Goal: Check status: Check status

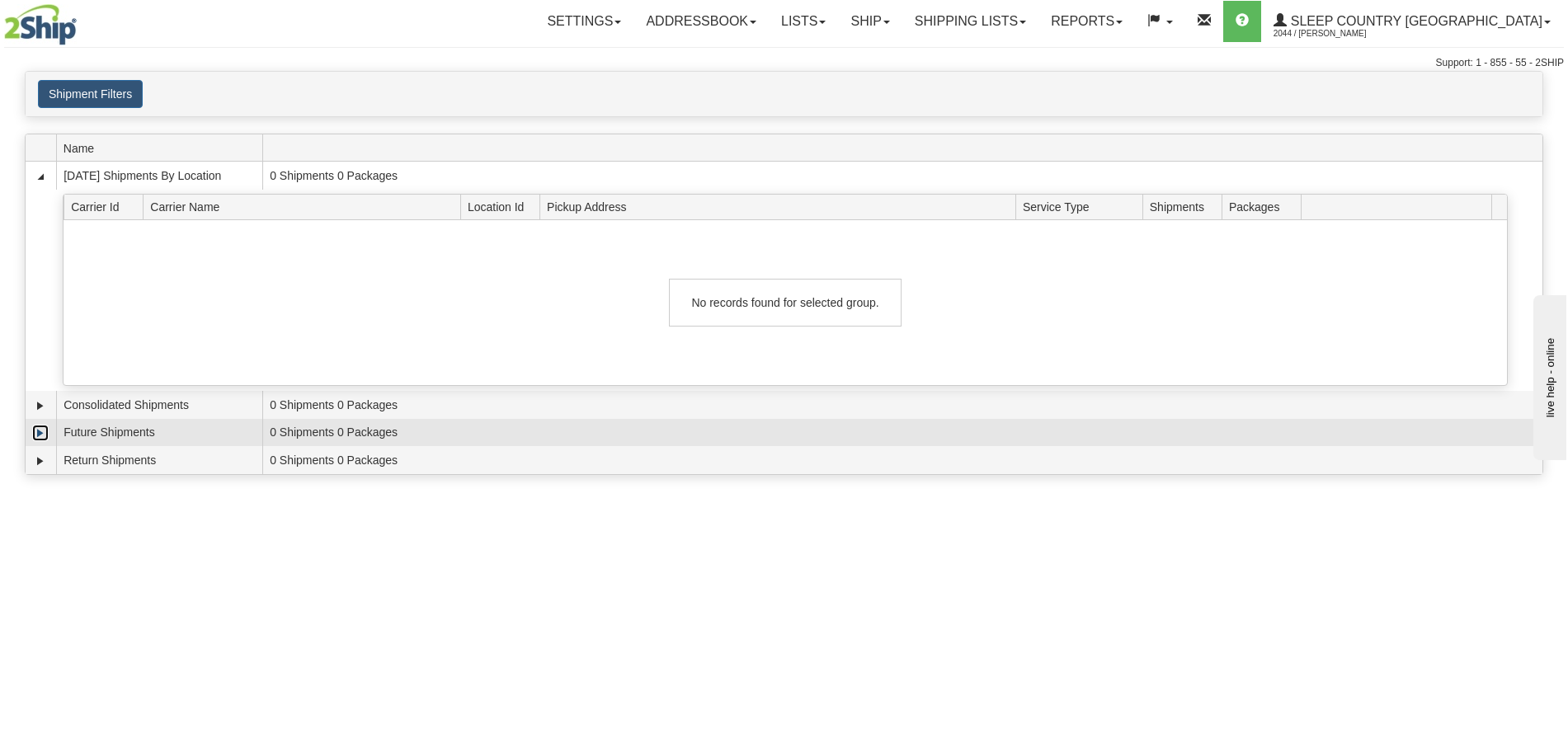
click at [37, 428] on link "Expand" at bounding box center [40, 432] width 17 height 17
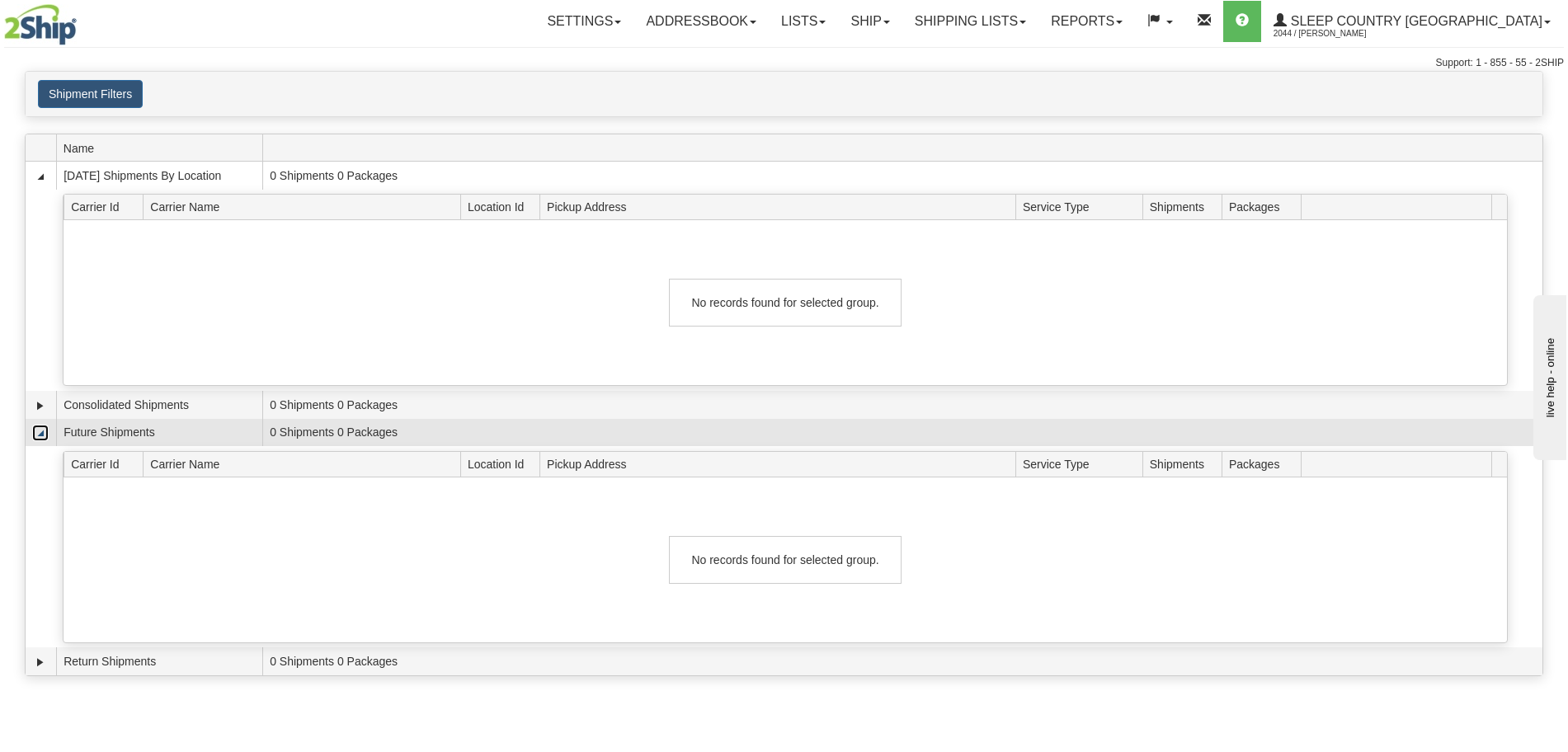
click at [37, 428] on link "Collapse" at bounding box center [40, 432] width 17 height 17
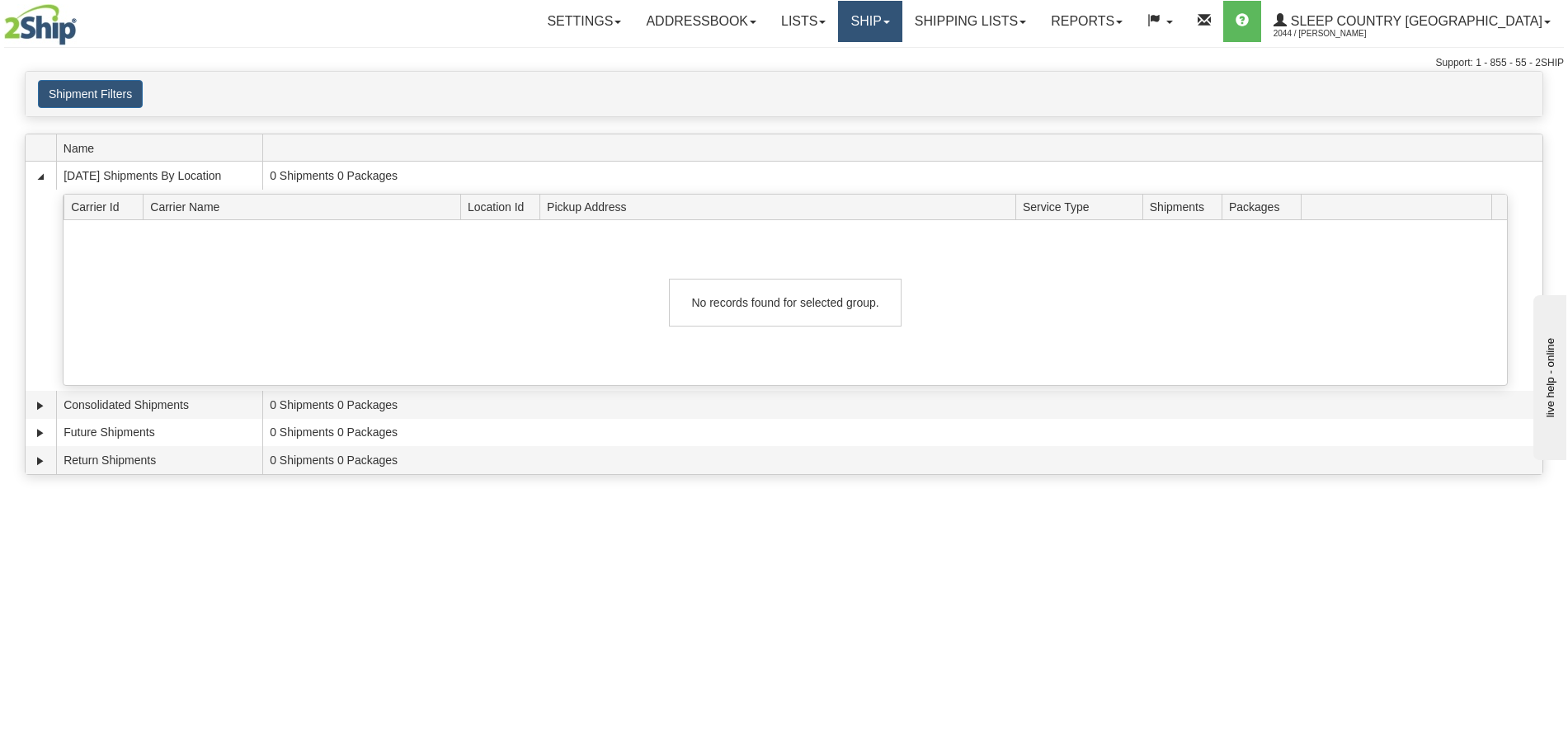
click at [902, 24] on link "Ship" at bounding box center [869, 22] width 64 height 41
click at [885, 79] on span "OnHold / Order Queue" at bounding box center [827, 79] width 116 height 13
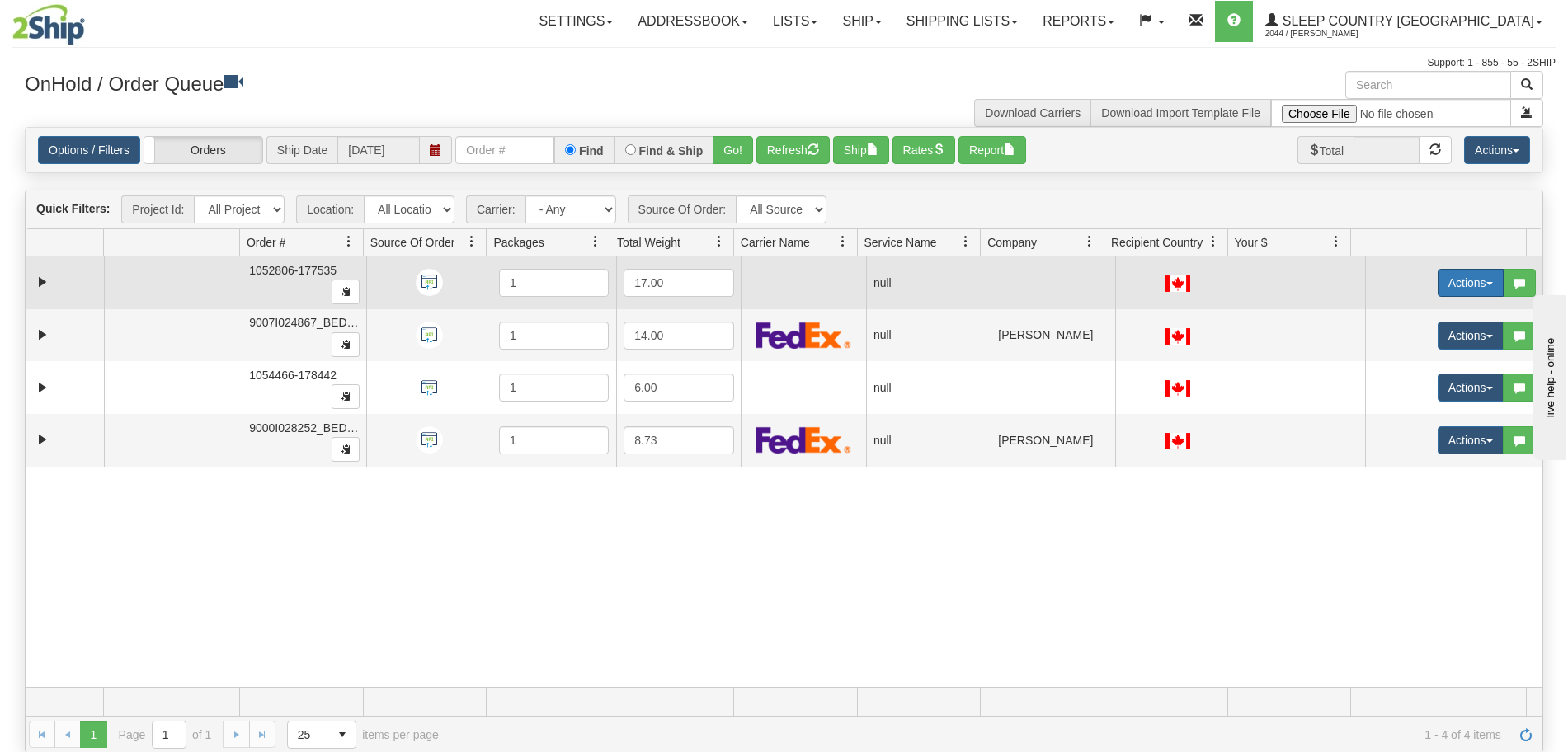
click at [1476, 277] on button "Actions" at bounding box center [1470, 282] width 66 height 28
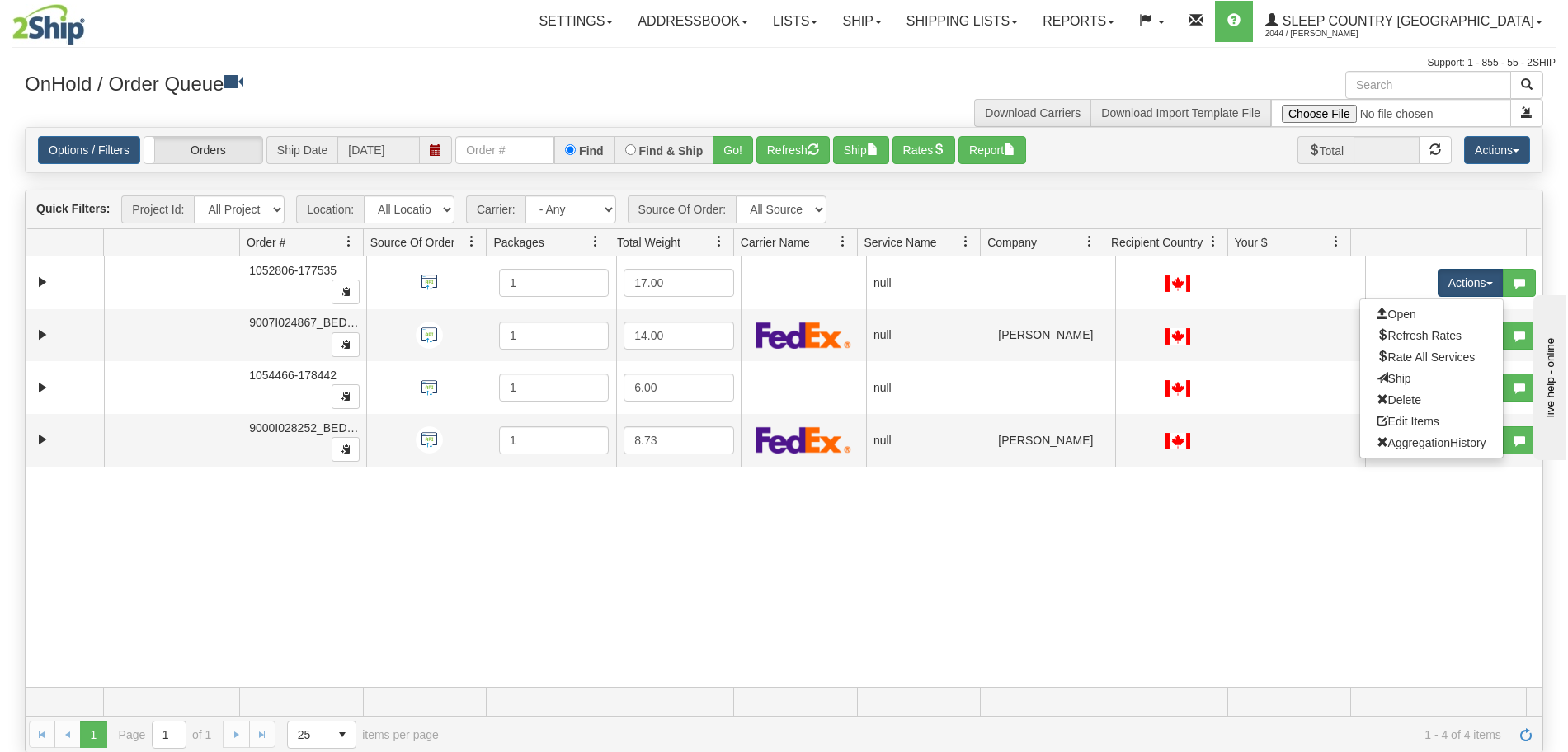
click at [663, 69] on div "Support: 1 - 855 - 55 - 2SHIP" at bounding box center [784, 63] width 1542 height 14
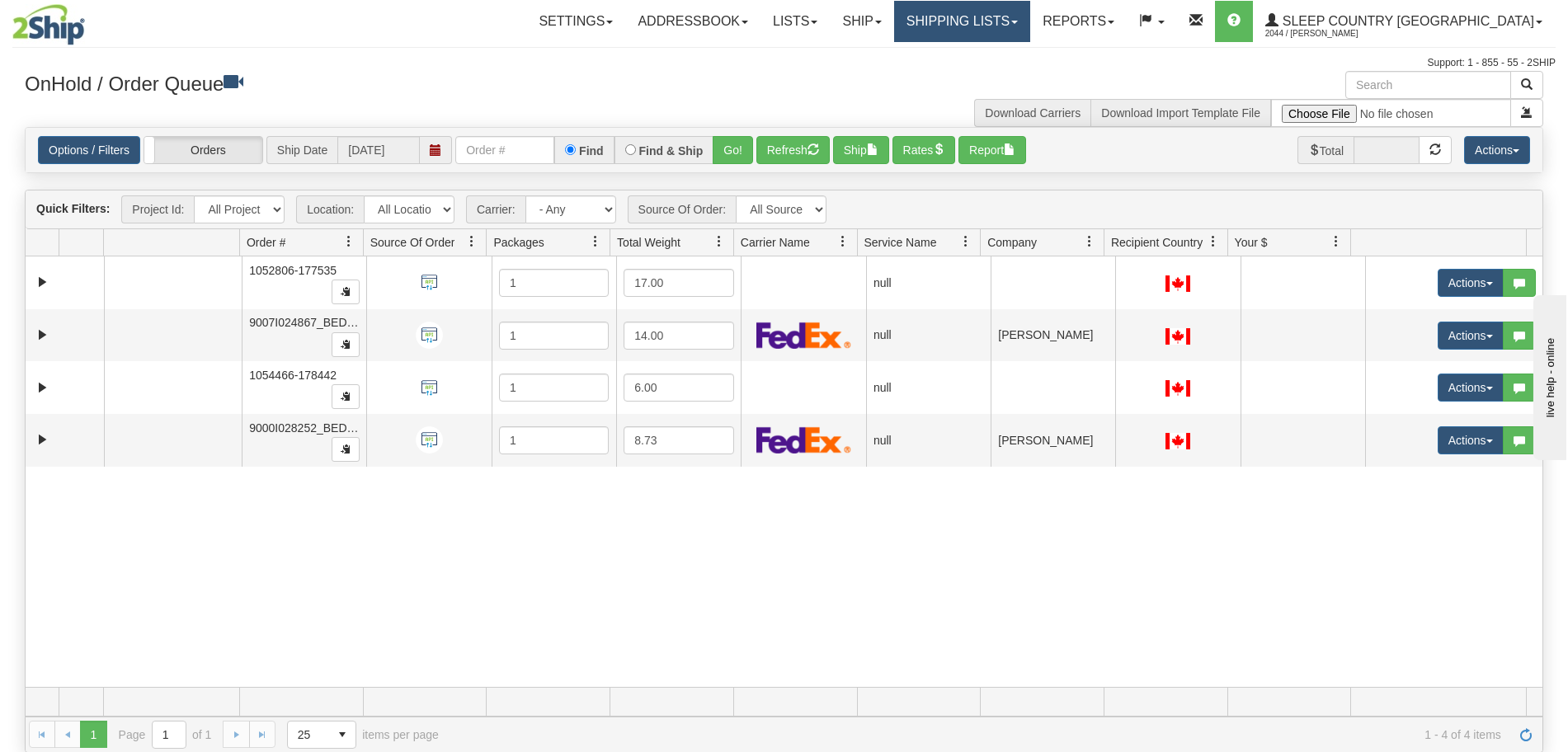
click at [980, 23] on link "Shipping lists" at bounding box center [962, 22] width 136 height 41
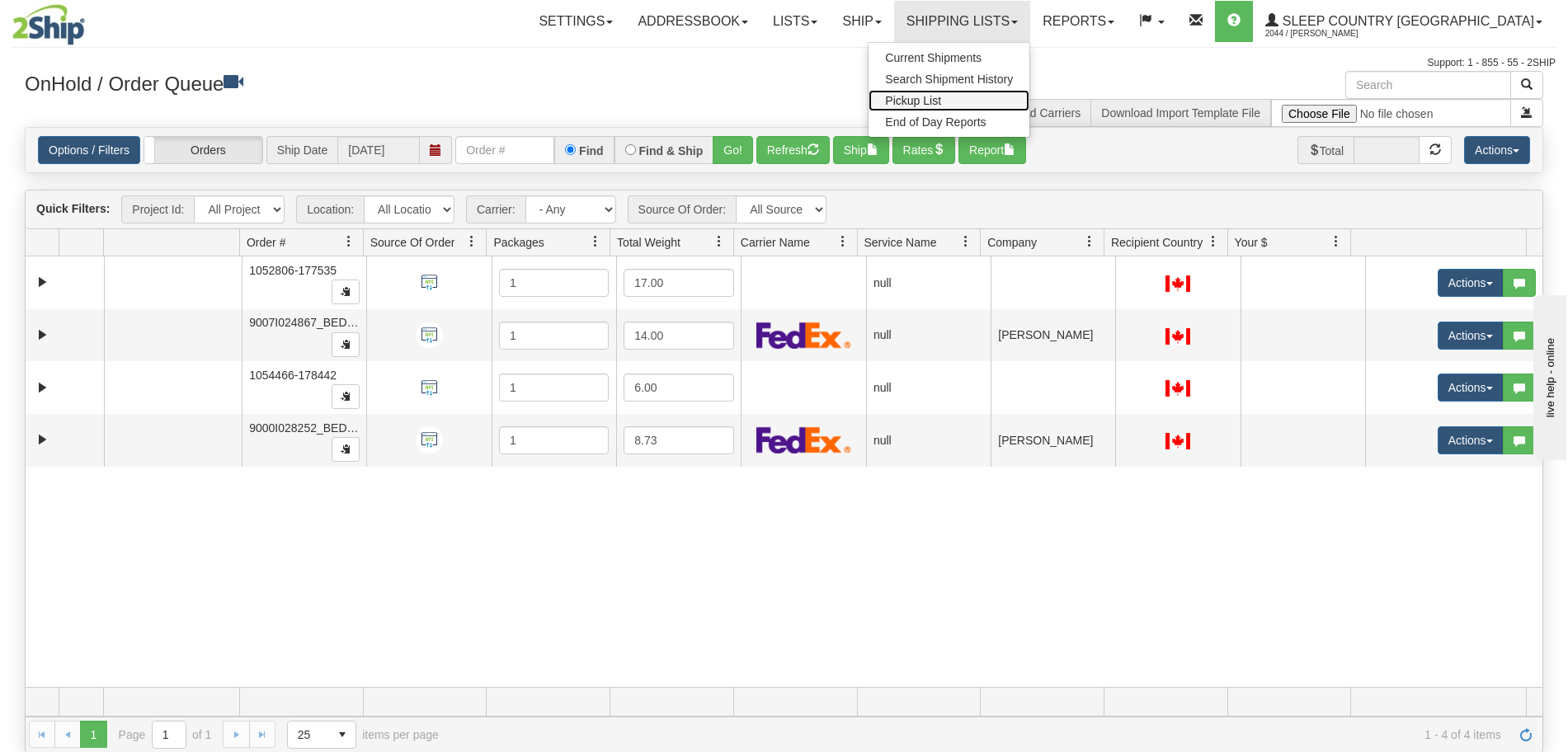
click at [941, 97] on span "Pickup List" at bounding box center [912, 100] width 56 height 13
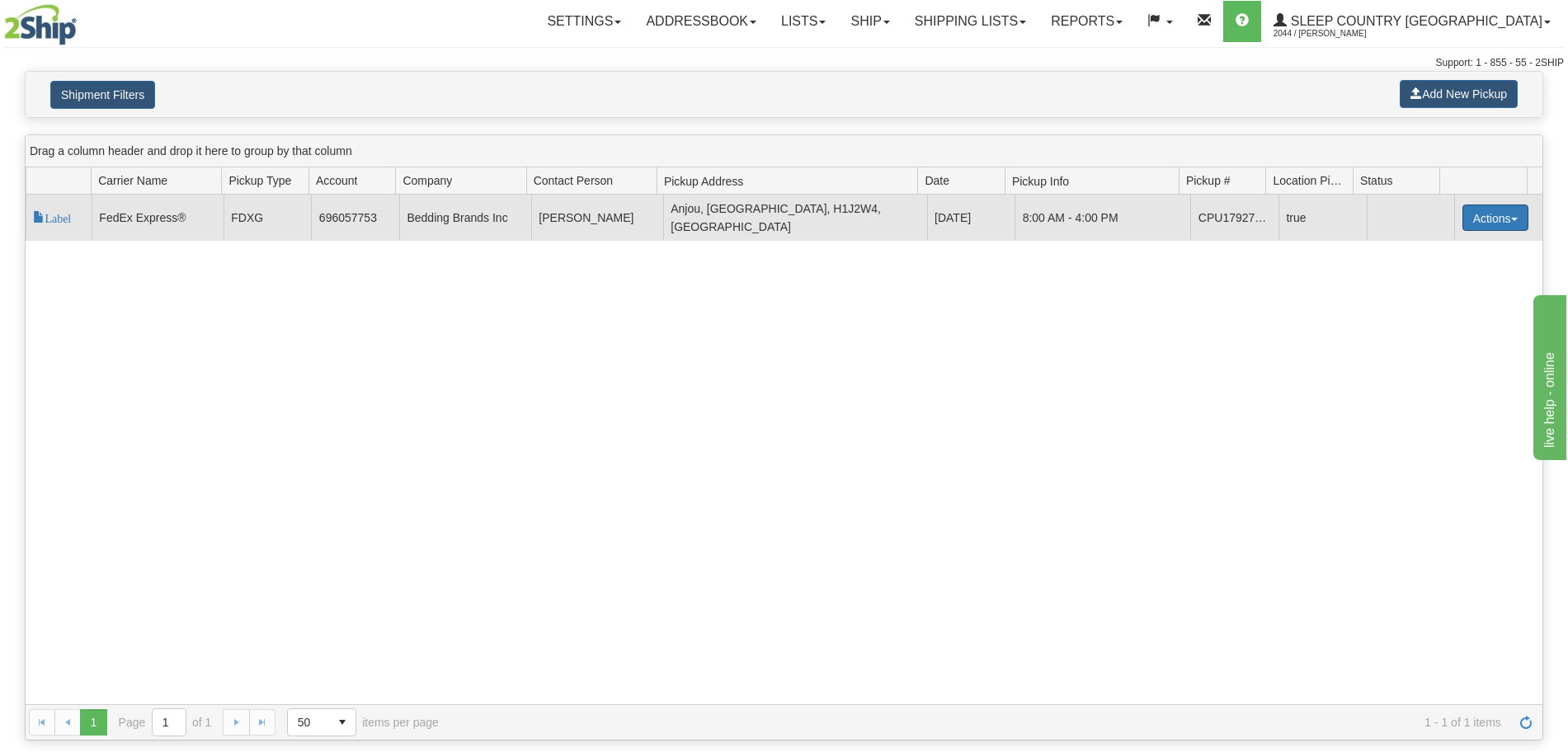
click at [1498, 221] on button "Actions" at bounding box center [1494, 218] width 66 height 27
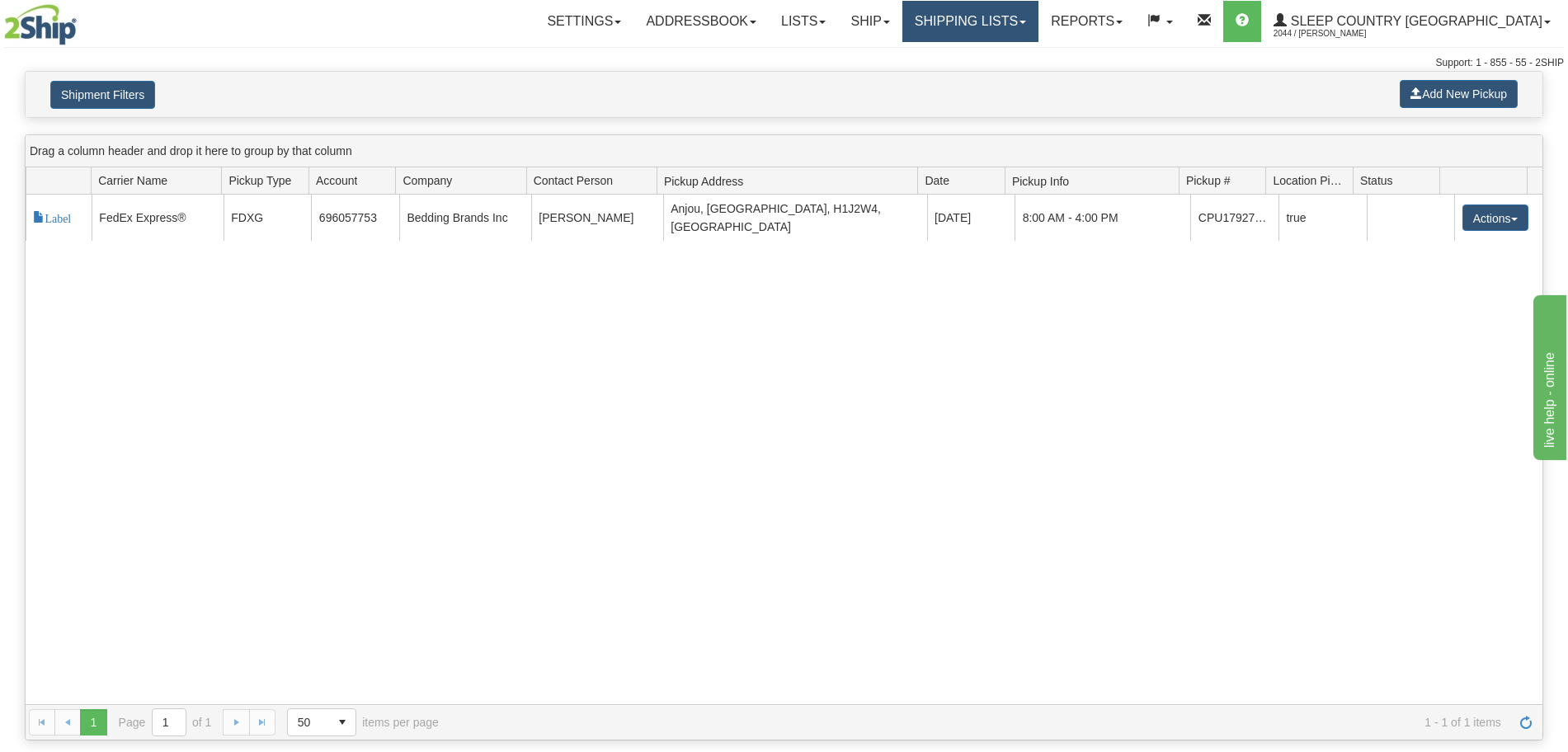
click at [1038, 28] on link "Shipping lists" at bounding box center [971, 22] width 136 height 41
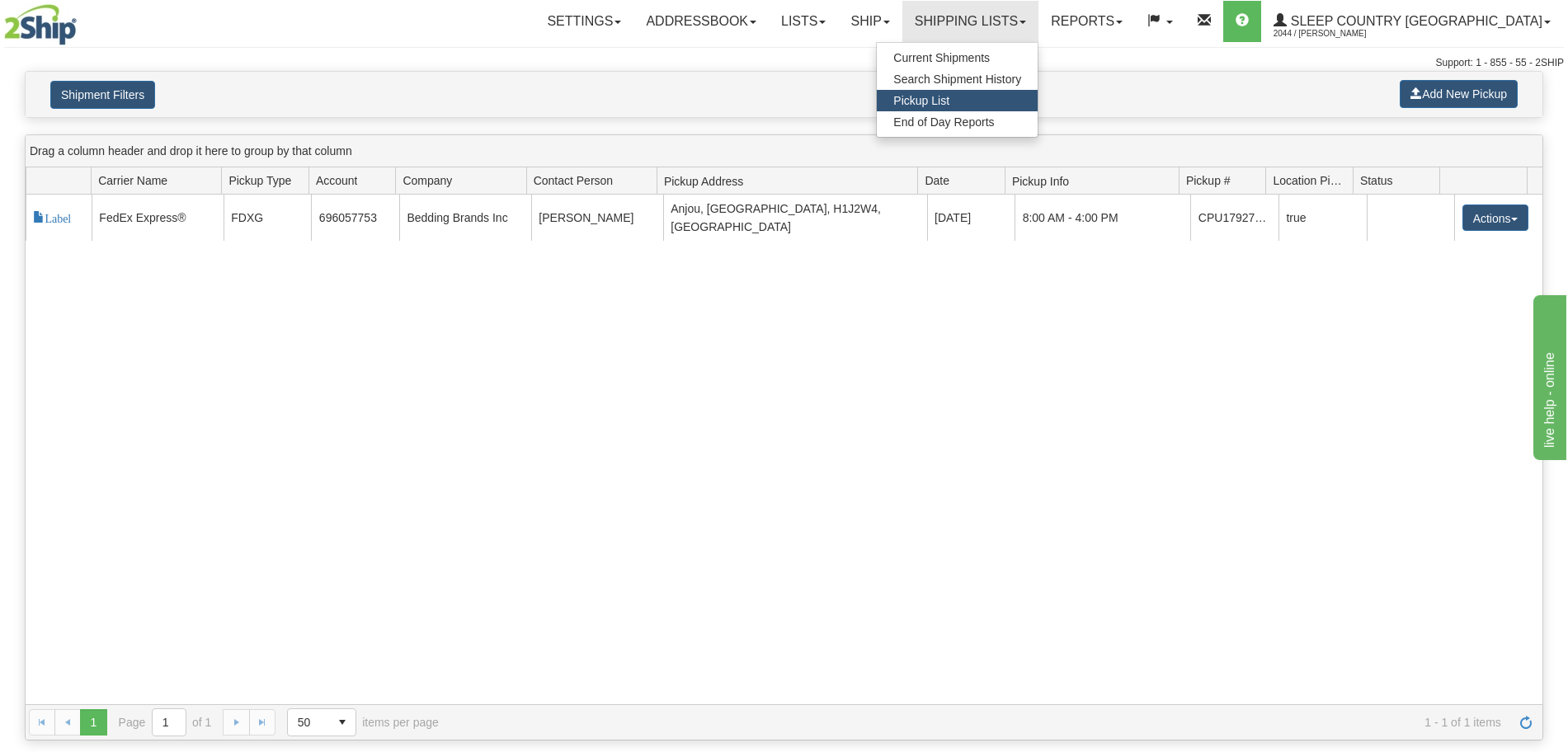
drag, startPoint x: 1232, startPoint y: 337, endPoint x: 1213, endPoint y: 305, distance: 37.2
click at [1232, 337] on div "117760 2 Label FedEx Express® FDXG 696057753 Bedding Brands Inc Ralph Rossdeuts…" at bounding box center [784, 450] width 1517 height 510
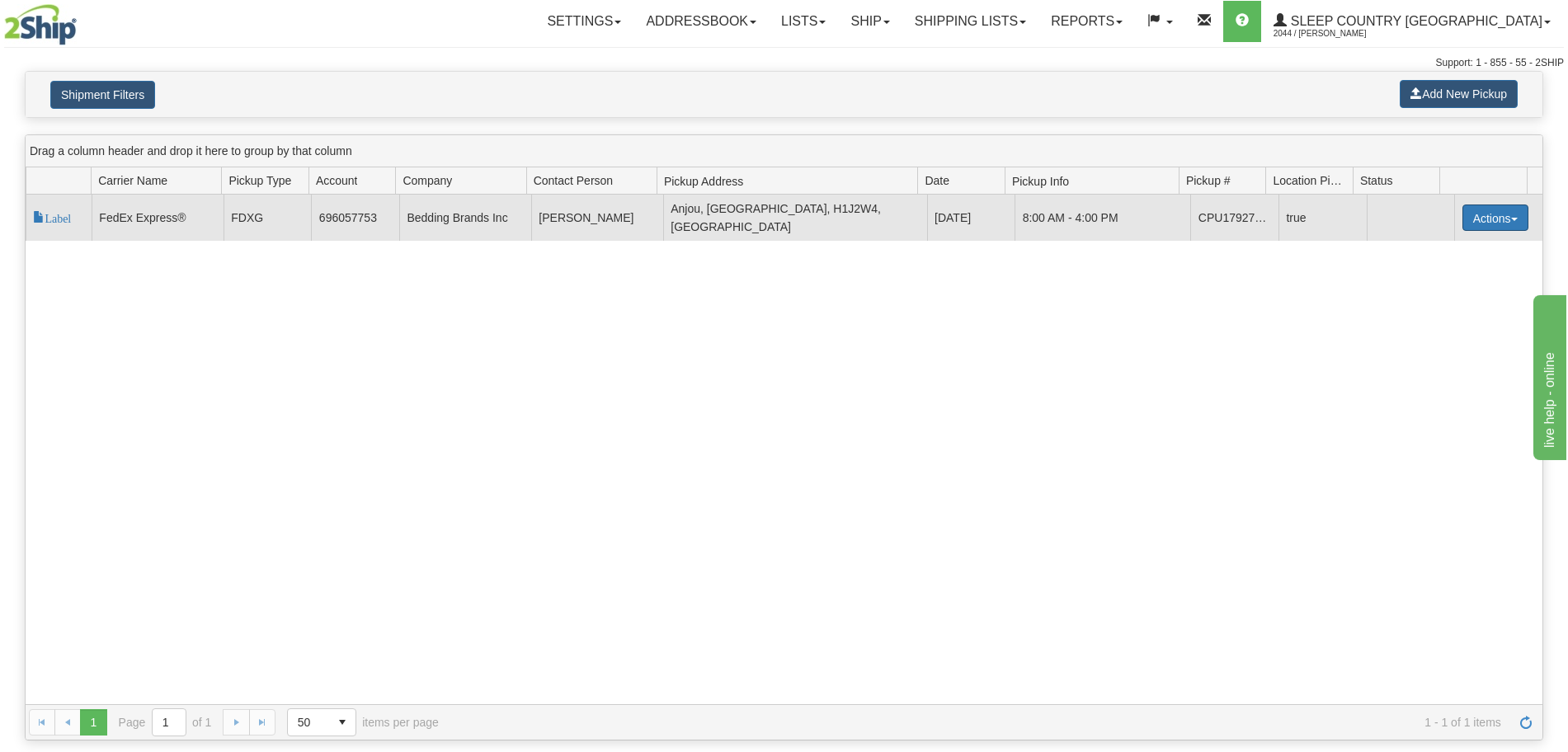
click at [1490, 213] on button "Actions" at bounding box center [1494, 218] width 66 height 27
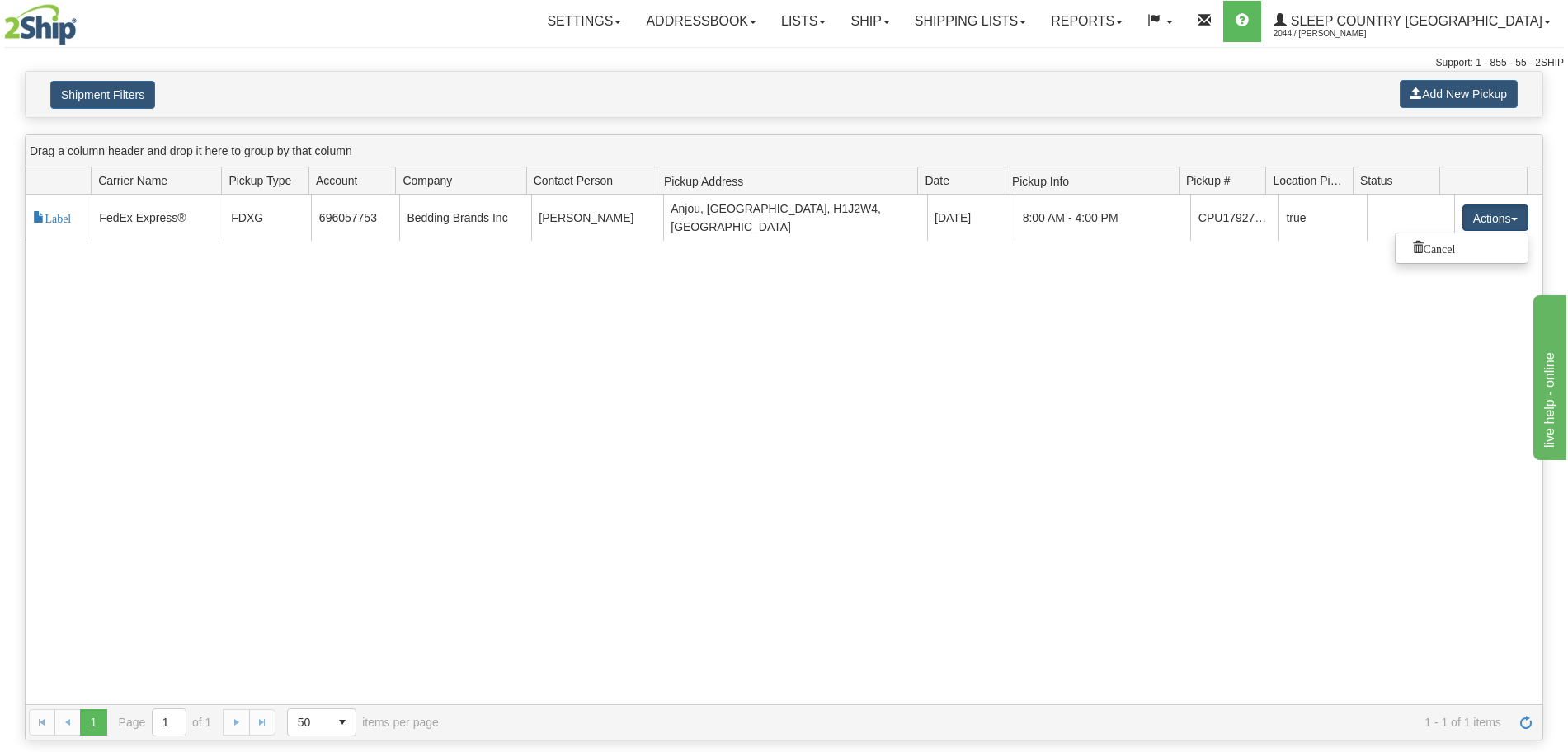
click at [820, 380] on div "117760 2 Label FedEx Express® FDXG 696057753 Bedding Brands Inc Ralph Rossdeuts…" at bounding box center [784, 450] width 1517 height 510
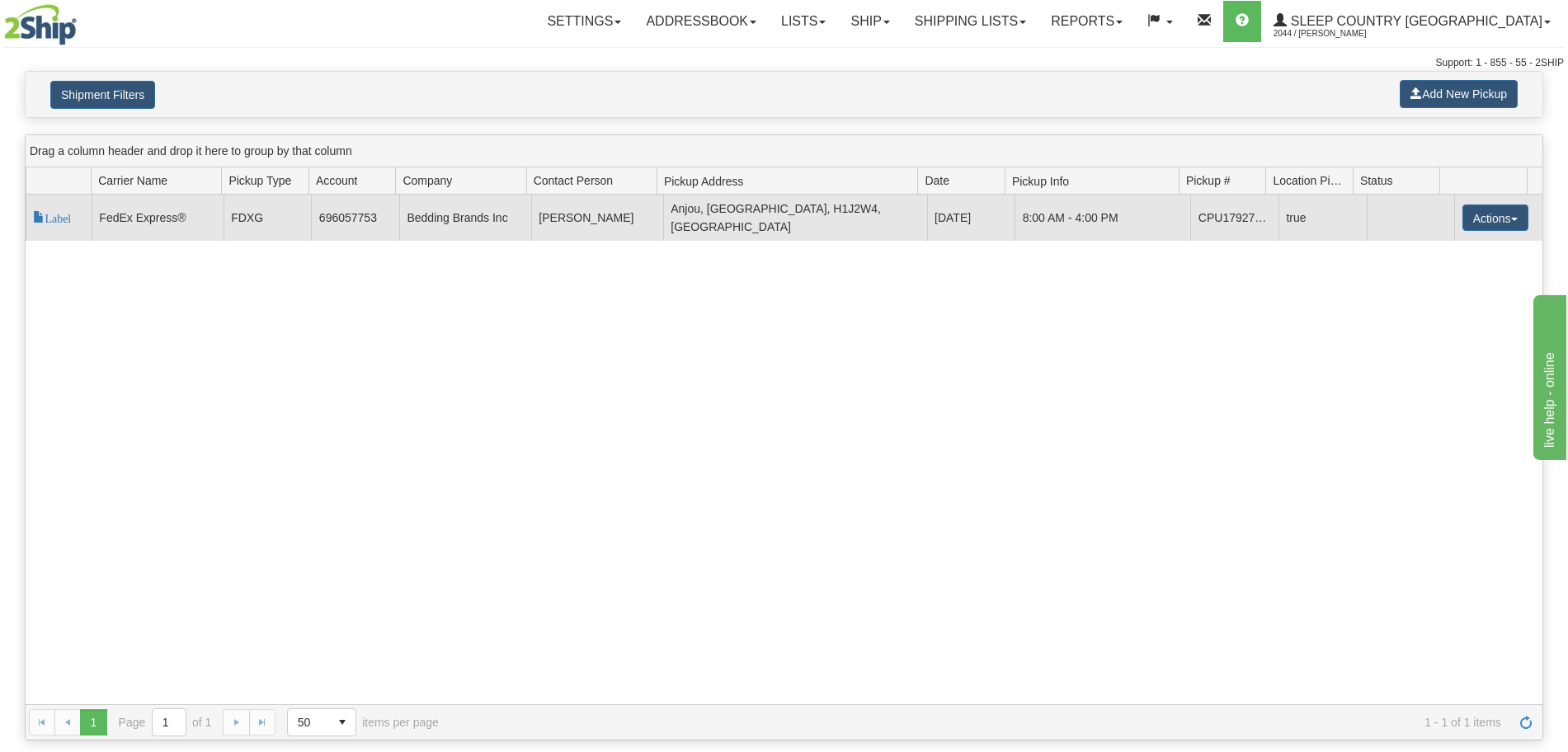
click at [59, 220] on td "Label" at bounding box center [58, 218] width 66 height 46
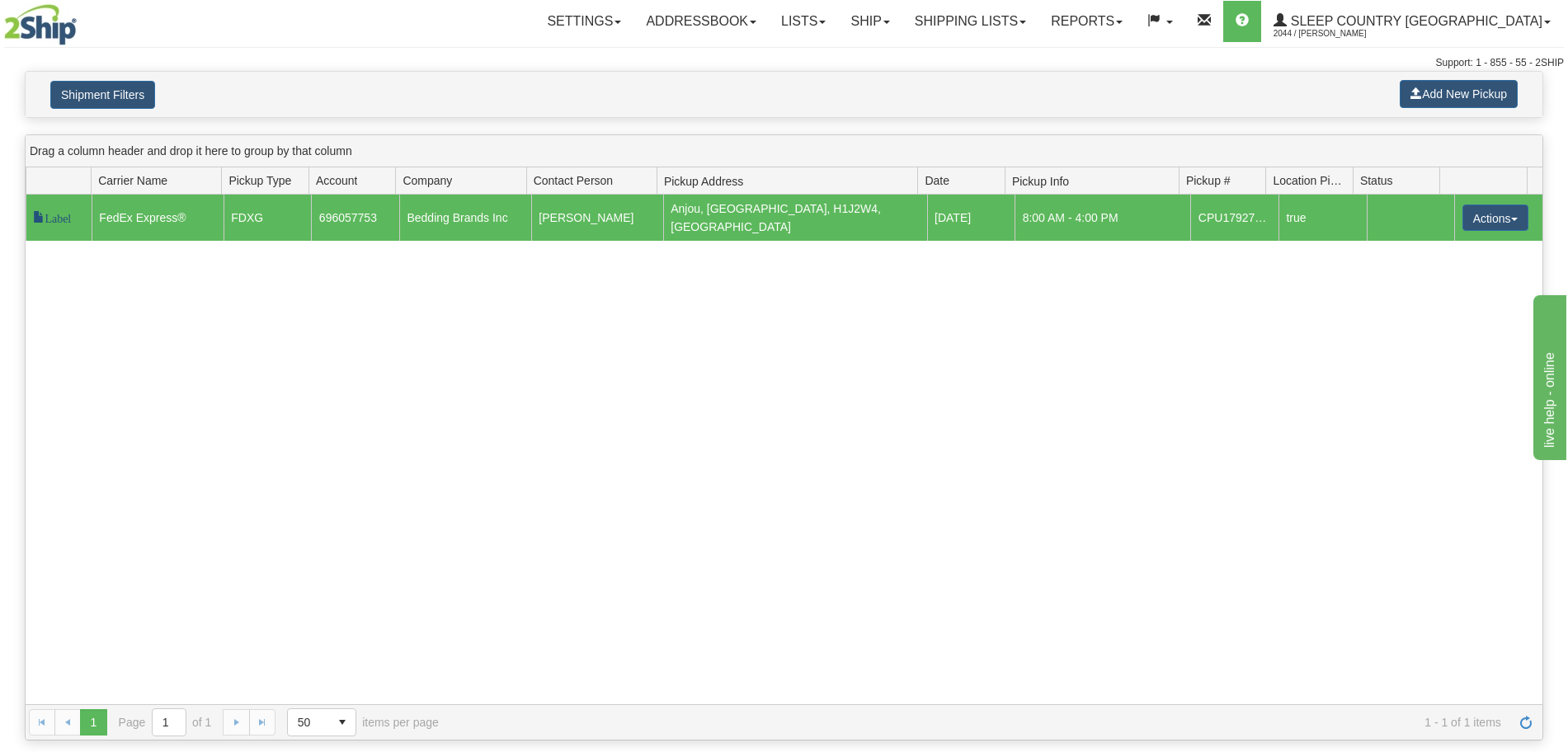
click at [59, 212] on span "Label" at bounding box center [52, 217] width 38 height 12
click at [1020, 17] on link "Shipping lists" at bounding box center [971, 22] width 136 height 41
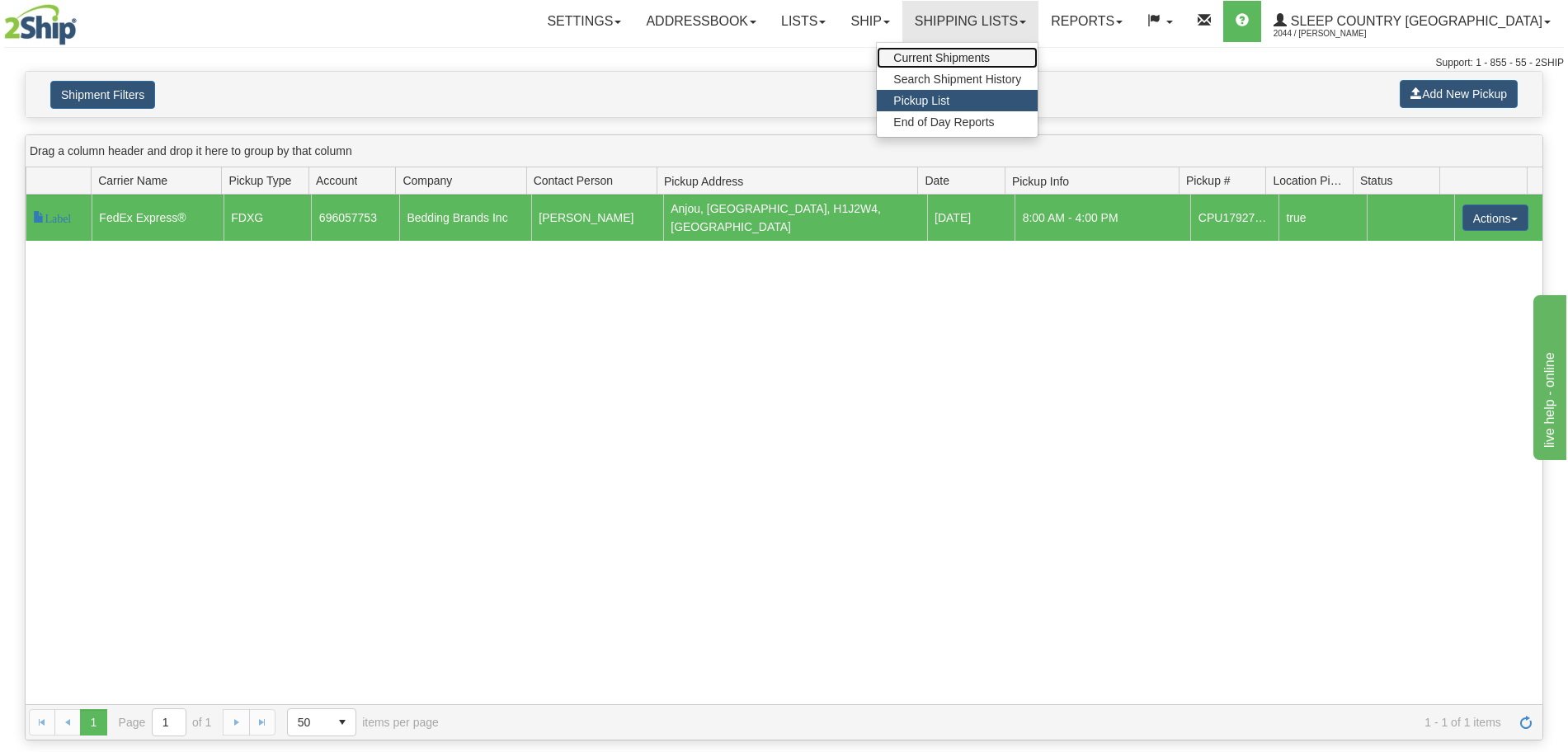
click at [989, 53] on span "Current Shipments" at bounding box center [941, 57] width 96 height 13
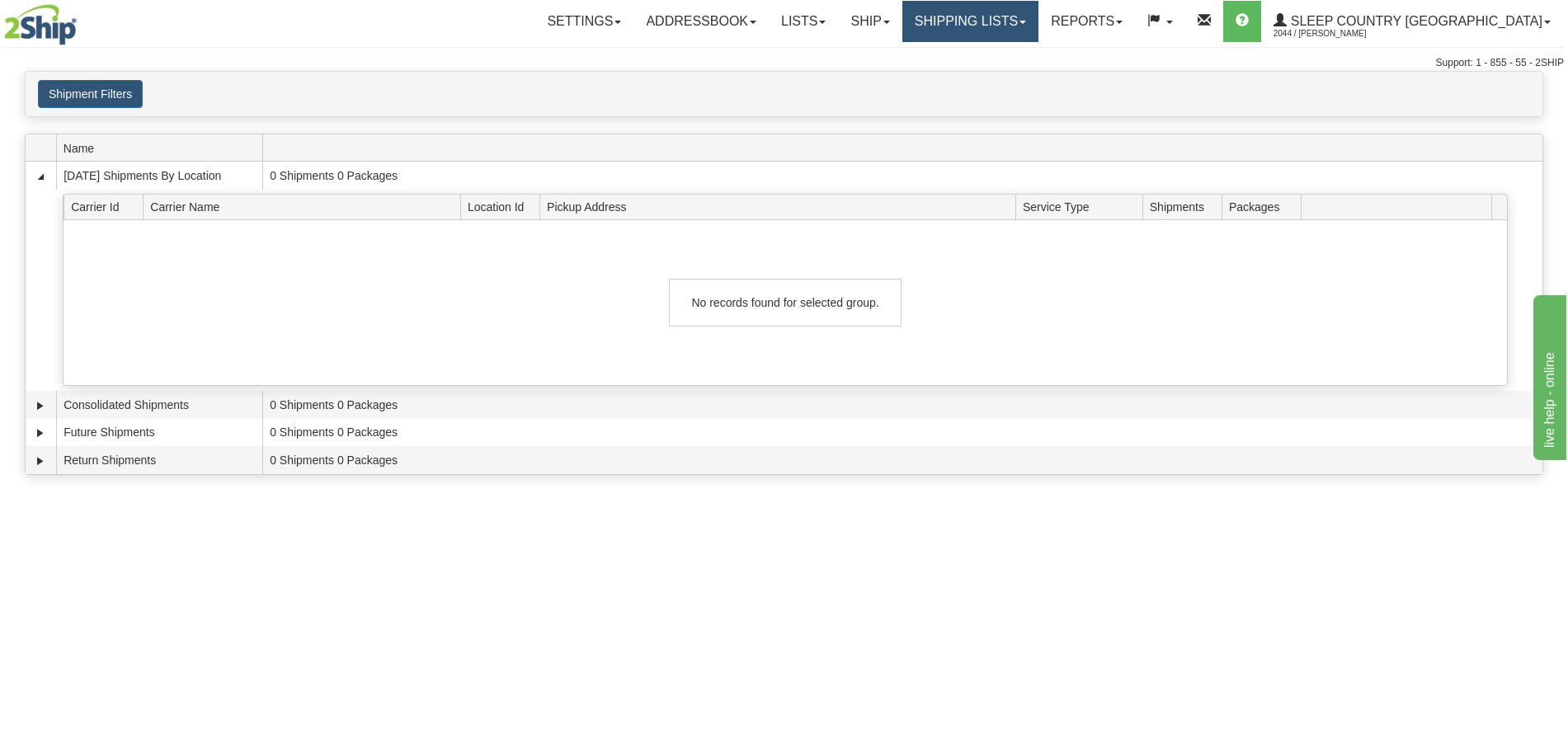
click at [1038, 21] on link "Shipping lists" at bounding box center [971, 22] width 136 height 41
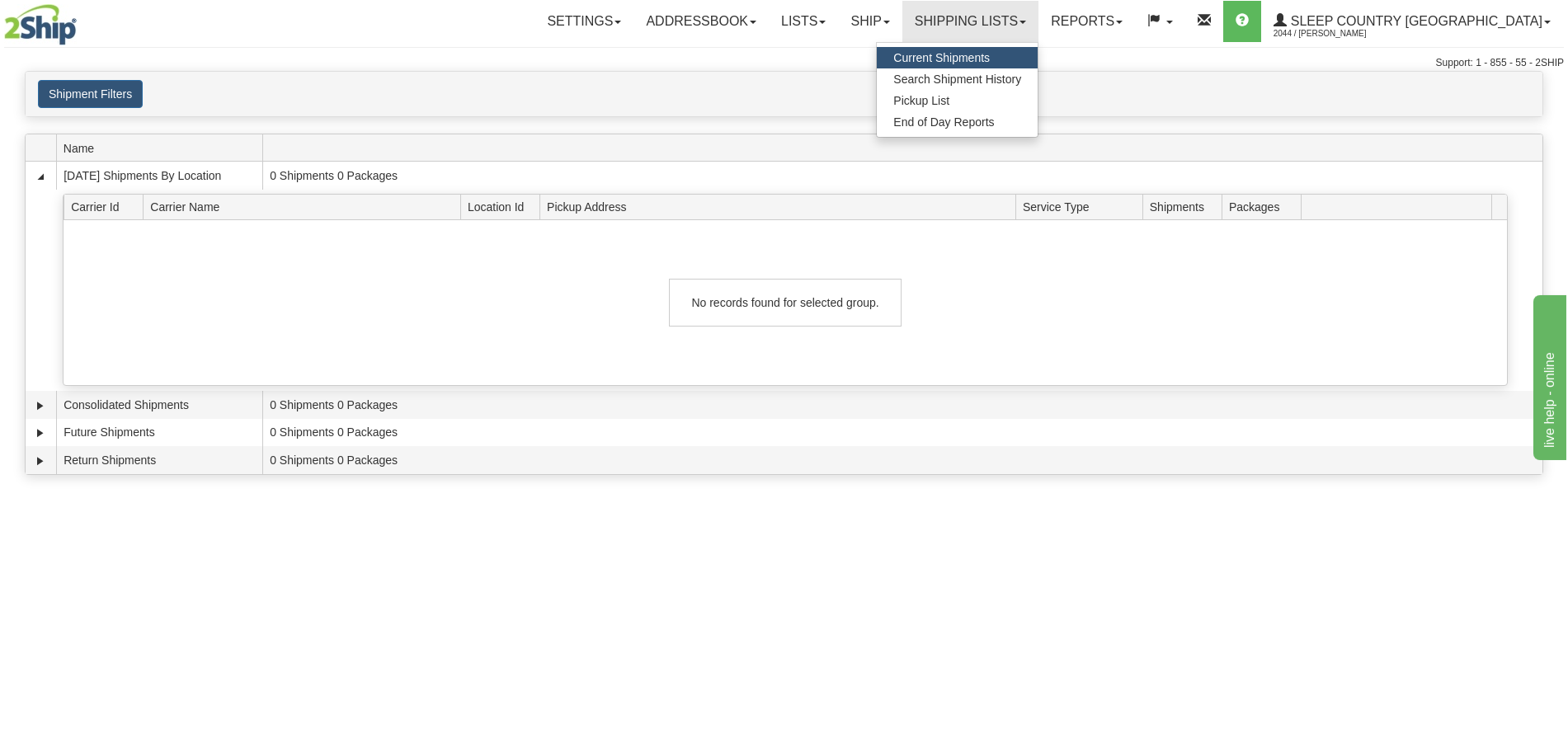
click at [479, 80] on div "Website" at bounding box center [556, 80] width 278 height 1
